Goal: Information Seeking & Learning: Learn about a topic

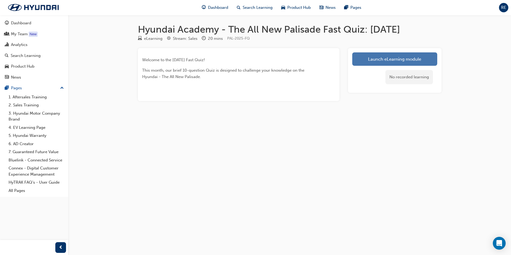
click at [377, 57] on link "Launch eLearning module" at bounding box center [394, 58] width 85 height 13
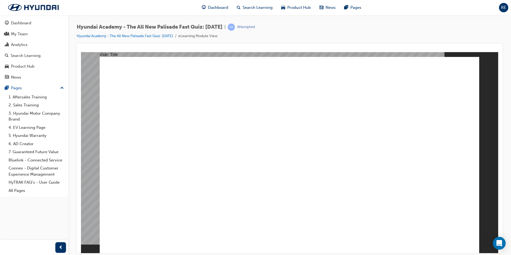
drag, startPoint x: 141, startPoint y: 186, endPoint x: 139, endPoint y: 177, distance: 9.3
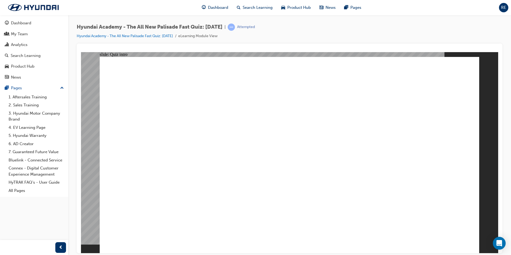
radio input "true"
drag, startPoint x: 424, startPoint y: 227, endPoint x: 467, endPoint y: 238, distance: 44.3
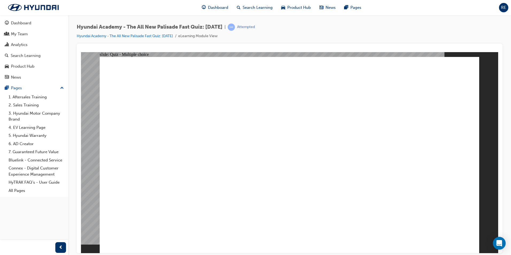
drag, startPoint x: 250, startPoint y: 169, endPoint x: 232, endPoint y: 178, distance: 20.7
radio input "true"
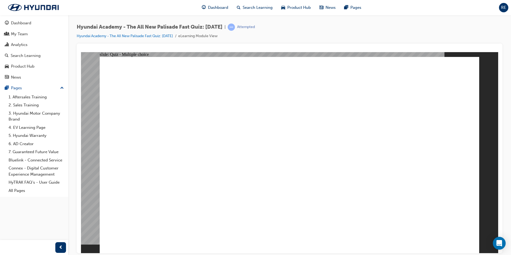
radio input "true"
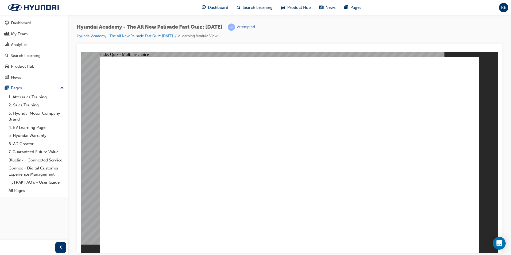
radio input "true"
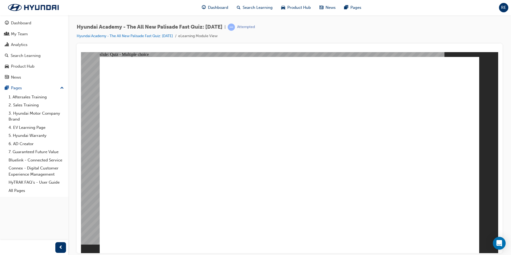
checkbox input "true"
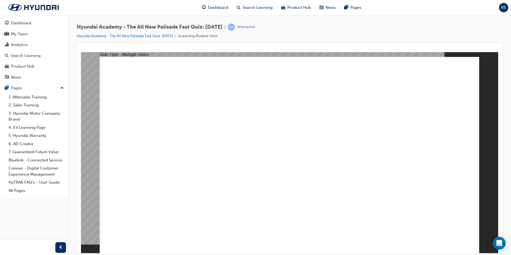
checkbox input "true"
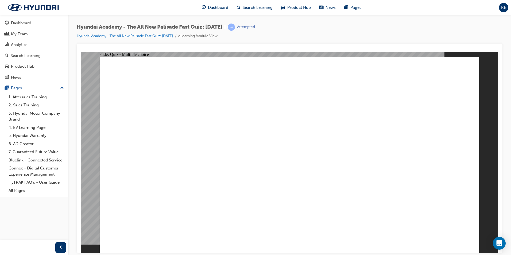
radio input "true"
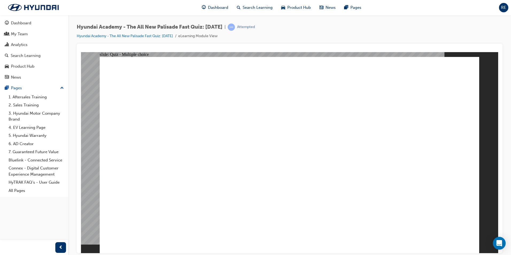
checkbox input "true"
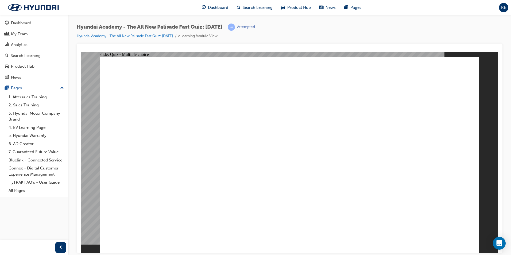
checkbox input "true"
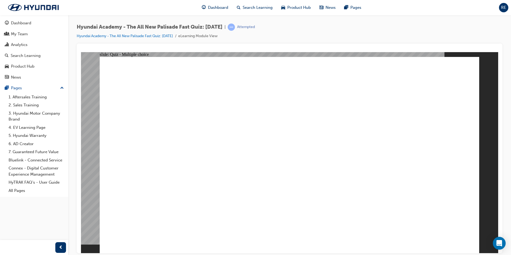
checkbox input "true"
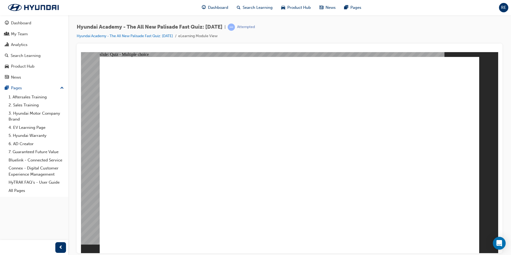
radio input "true"
